Goal: Task Accomplishment & Management: Complete application form

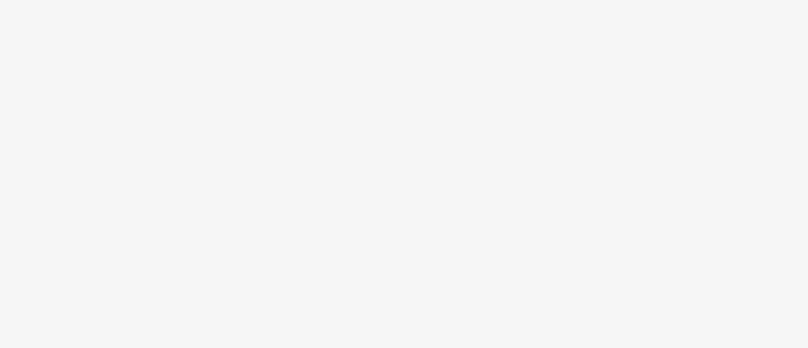
click at [444, 12] on body at bounding box center [404, 174] width 808 height 348
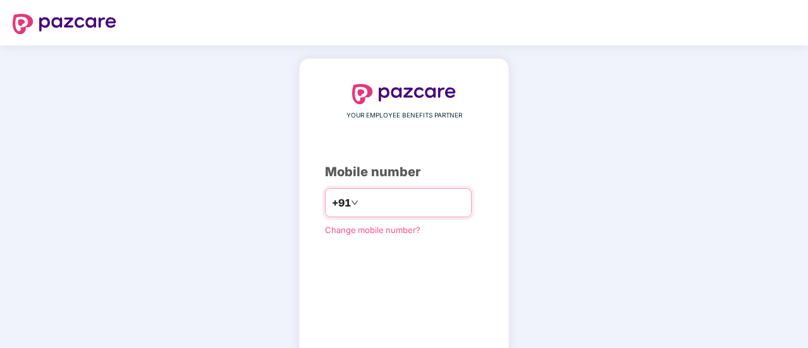
click at [366, 211] on input "number" at bounding box center [413, 203] width 104 height 20
type input "**********"
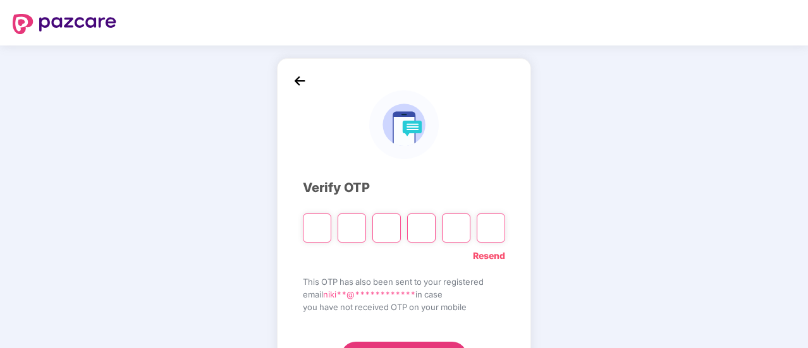
type input "*"
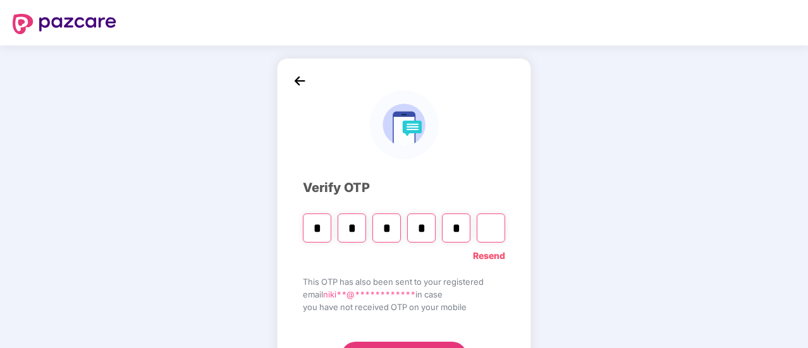
type input "*"
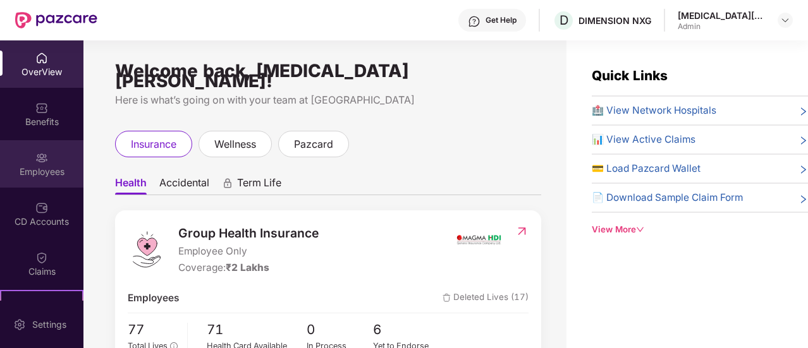
click at [48, 168] on div "Employees" at bounding box center [41, 172] width 83 height 13
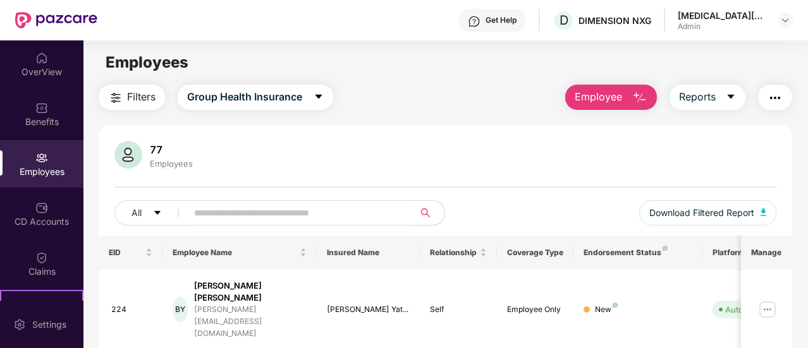
click at [625, 98] on button "Employee" at bounding box center [611, 97] width 92 height 25
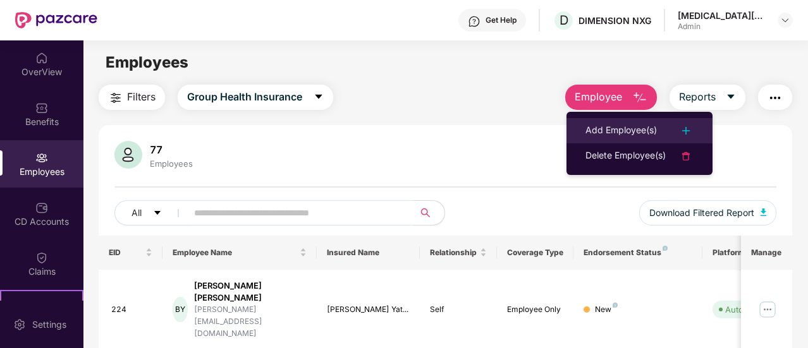
click at [689, 127] on img at bounding box center [685, 130] width 15 height 15
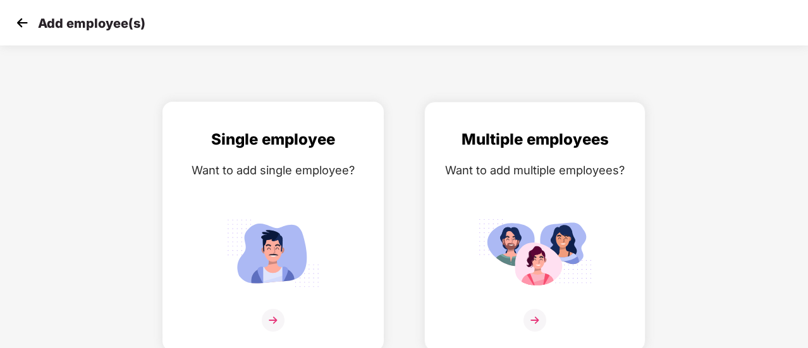
scroll to position [9, 0]
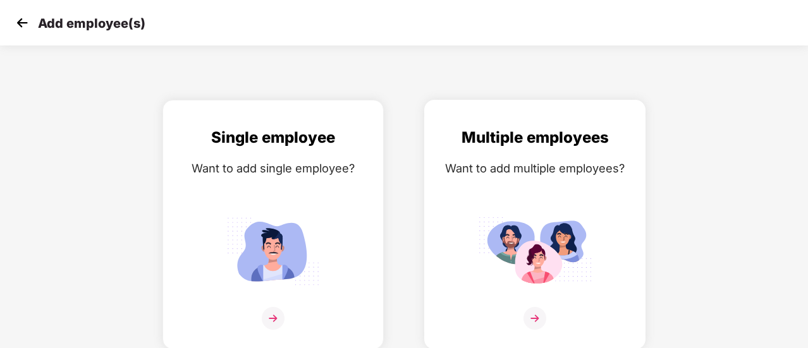
click at [515, 130] on div "Multiple employees" at bounding box center [535, 138] width 195 height 24
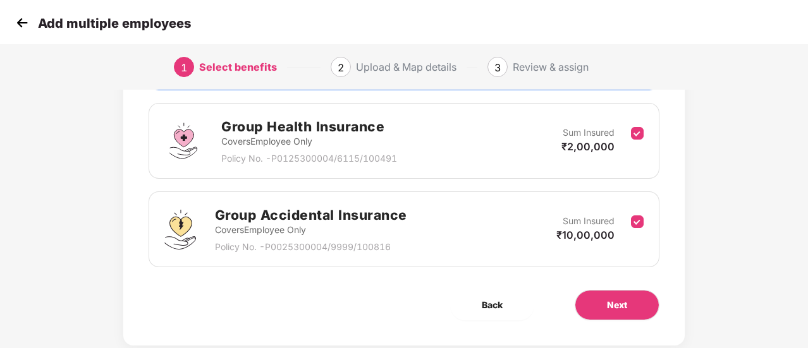
scroll to position [206, 0]
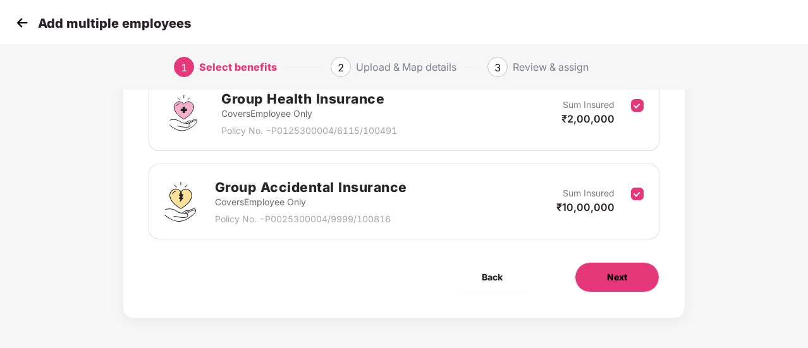
click at [621, 280] on span "Next" at bounding box center [617, 278] width 20 height 14
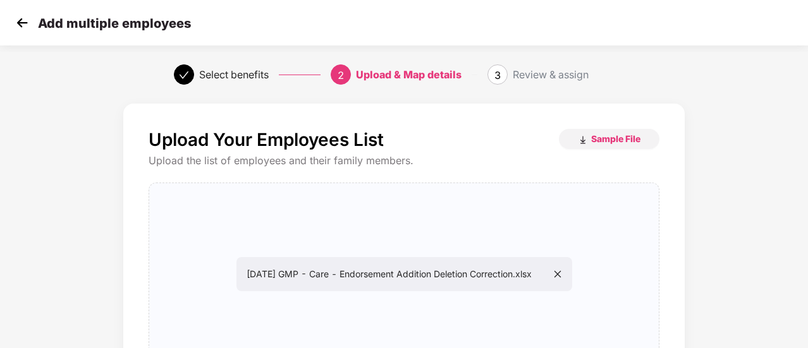
click at [439, 139] on div "Upload Your Employees List Sample File" at bounding box center [404, 139] width 511 height 21
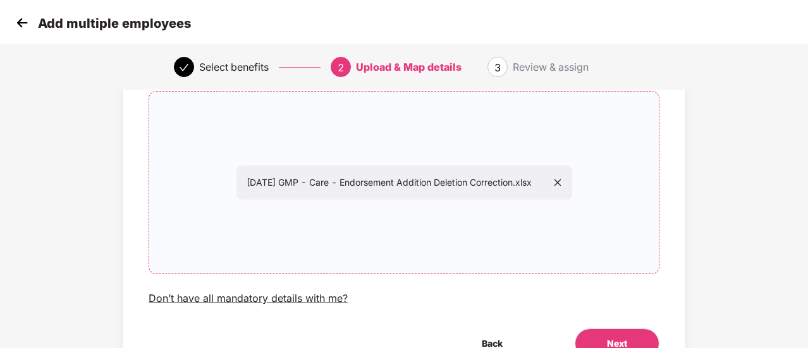
scroll to position [159, 0]
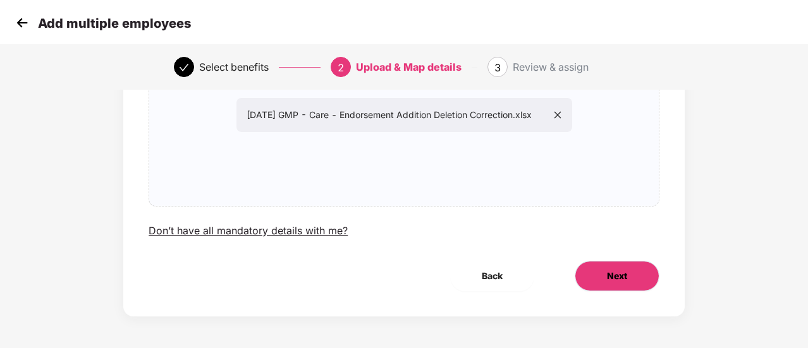
click at [616, 275] on span "Next" at bounding box center [617, 276] width 20 height 14
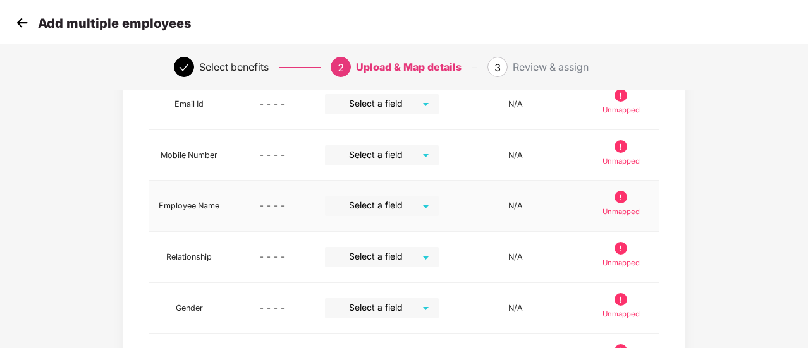
scroll to position [0, 0]
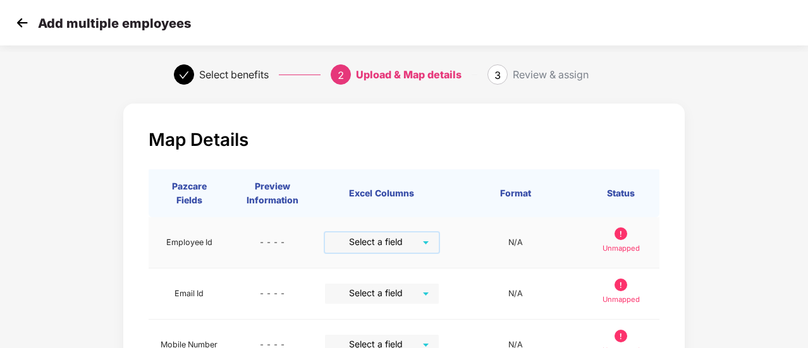
click at [367, 247] on input "search" at bounding box center [377, 242] width 91 height 19
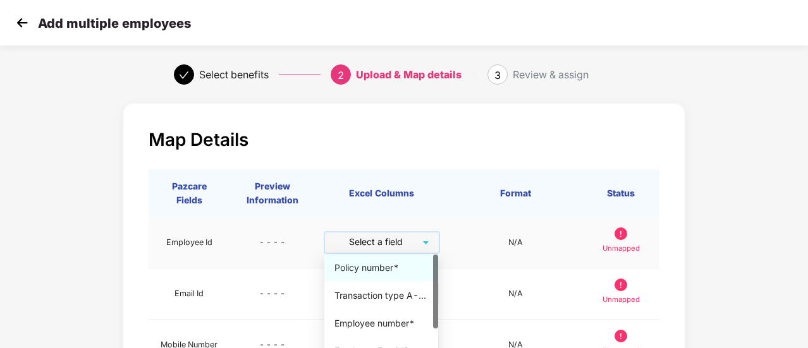
scroll to position [63, 0]
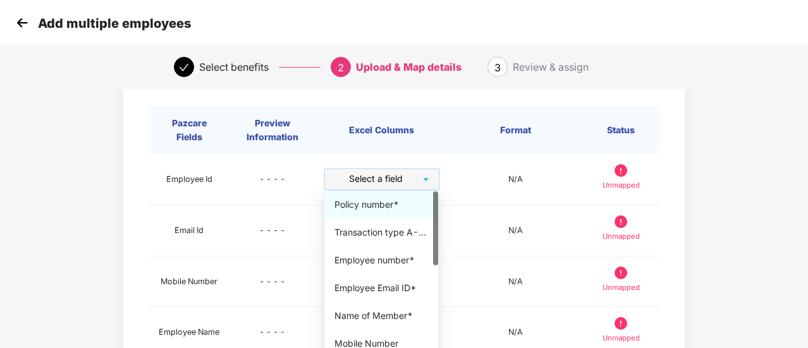
click at [705, 148] on div "Map Details Pazcare Fields Preview Information Excel Columns Format Status Empl…" at bounding box center [404, 353] width 673 height 639
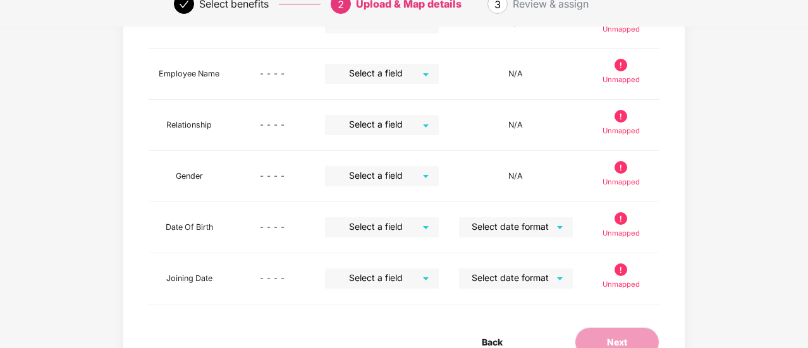
scroll to position [386, 0]
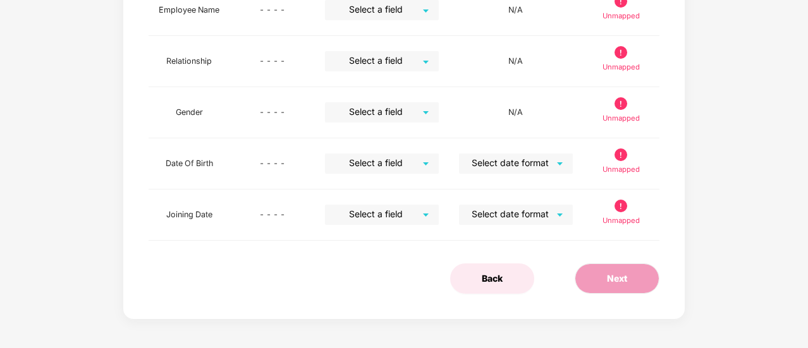
click at [483, 275] on span "Back" at bounding box center [492, 279] width 21 height 14
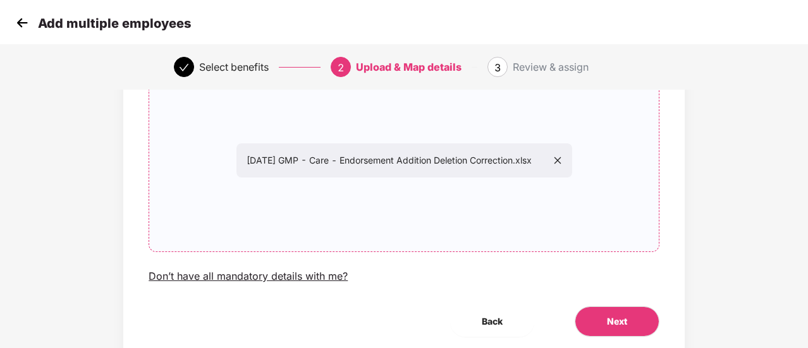
scroll to position [96, 0]
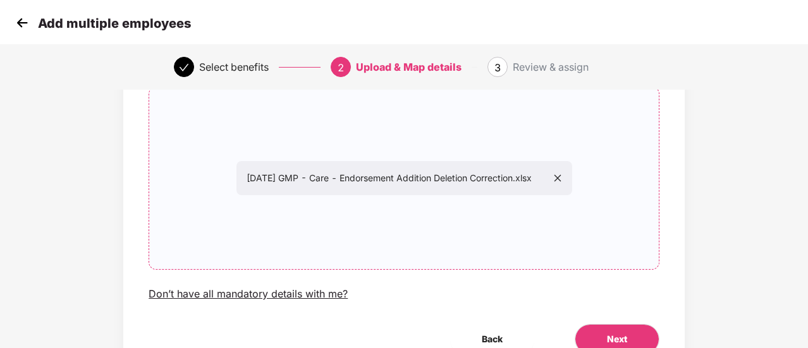
click at [572, 178] on div "August 2025 GMP - Care - Endorsement Addition Deletion Correction.xlsx" at bounding box center [404, 178] width 336 height 34
click at [572, 172] on div "August 2025 GMP - Care - Endorsement Addition Deletion Correction.xlsx" at bounding box center [404, 178] width 336 height 34
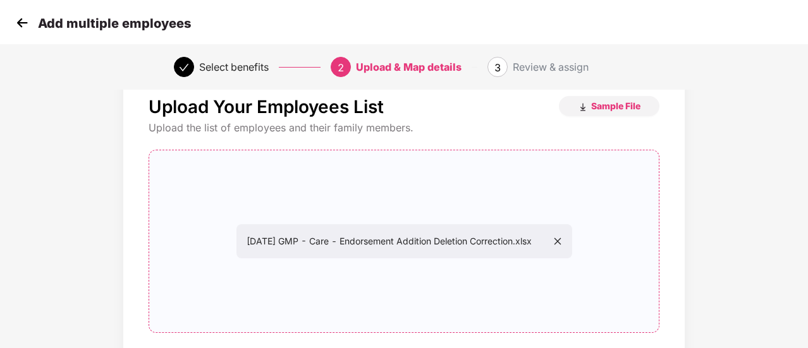
click at [561, 240] on icon "close" at bounding box center [557, 241] width 7 height 7
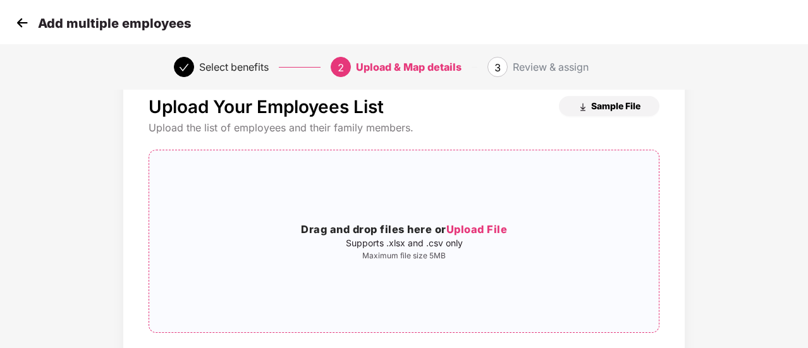
click at [602, 107] on span "Sample File" at bounding box center [615, 106] width 49 height 12
click at [20, 15] on img at bounding box center [22, 22] width 19 height 19
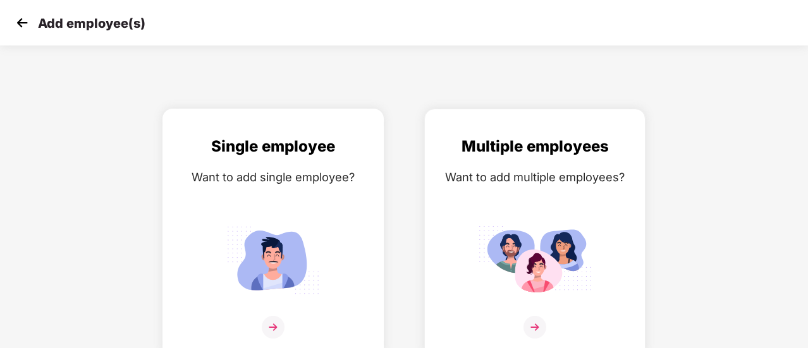
scroll to position [9, 0]
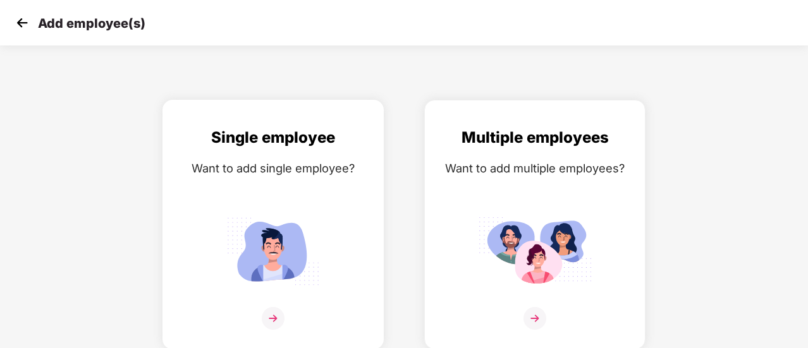
click at [271, 319] on img at bounding box center [273, 318] width 23 height 23
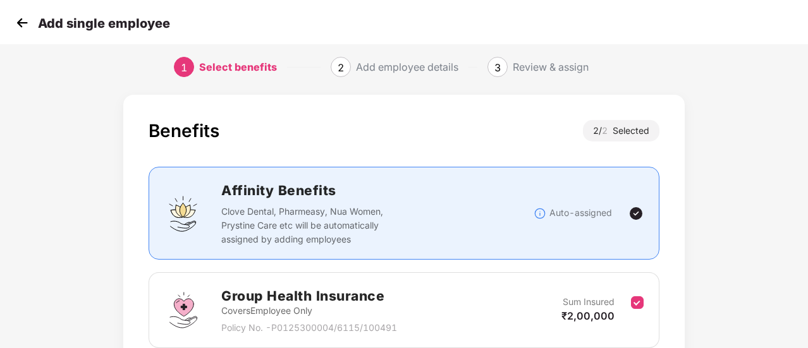
scroll to position [9, 0]
click at [34, 26] on div "Add single employee" at bounding box center [91, 23] width 157 height 18
click at [25, 27] on img at bounding box center [22, 22] width 19 height 19
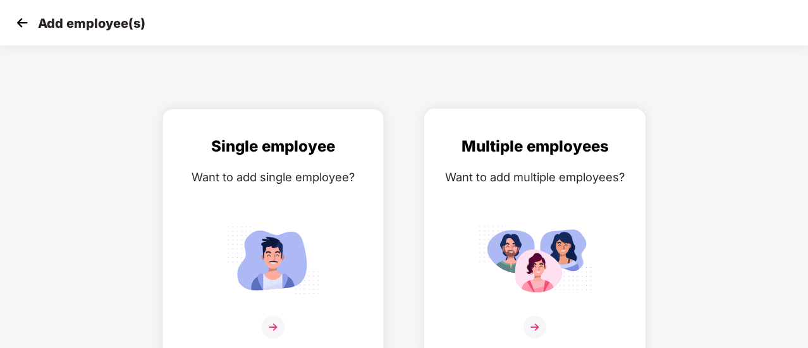
click at [537, 323] on img at bounding box center [535, 327] width 23 height 23
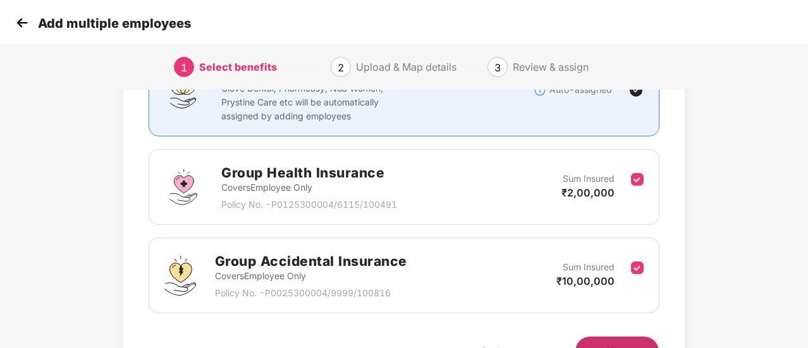
scroll to position [206, 0]
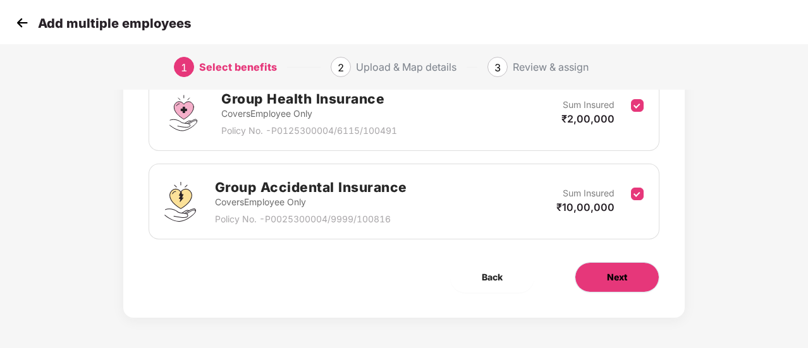
click at [626, 280] on span "Next" at bounding box center [617, 278] width 20 height 14
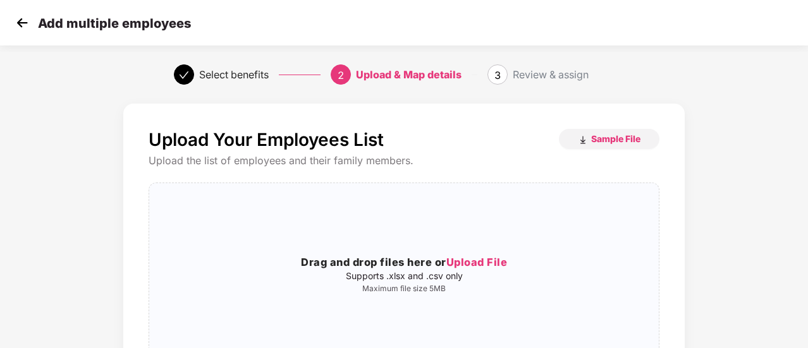
click at [188, 77] on icon "check" at bounding box center [184, 75] width 10 height 10
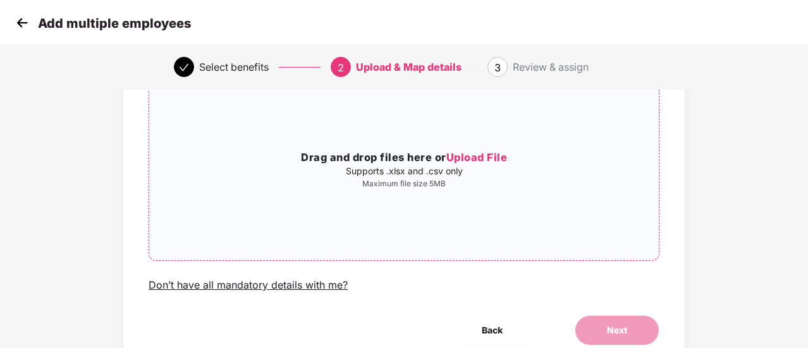
scroll to position [159, 0]
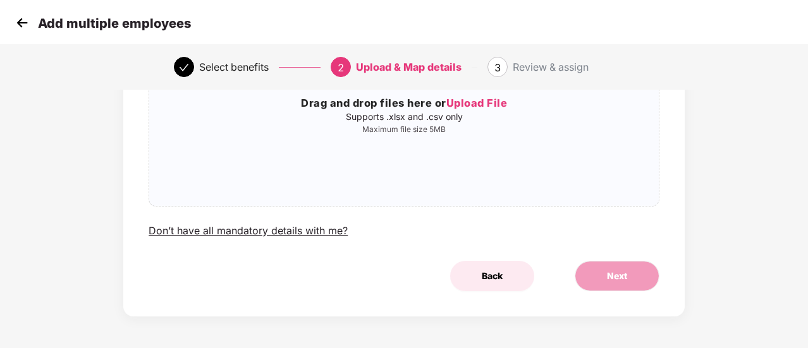
click at [496, 280] on span "Back" at bounding box center [492, 276] width 21 height 14
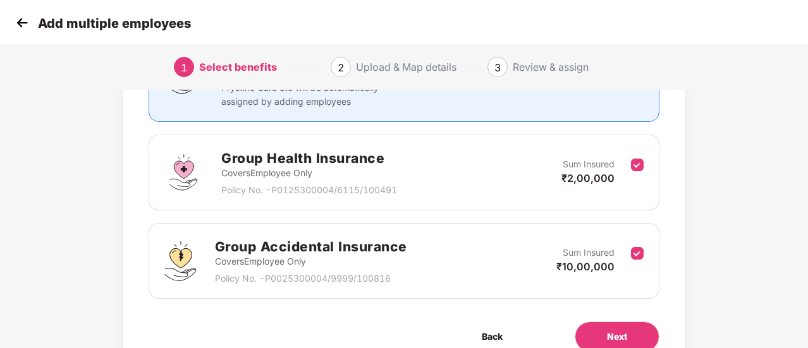
scroll to position [206, 0]
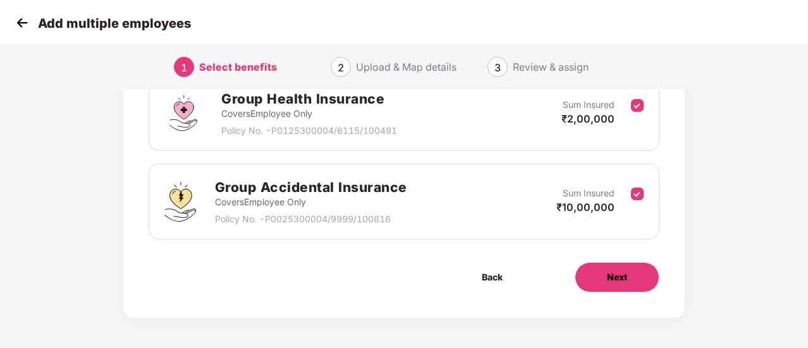
click at [615, 278] on span "Next" at bounding box center [617, 278] width 20 height 14
